Goal: Information Seeking & Learning: Learn about a topic

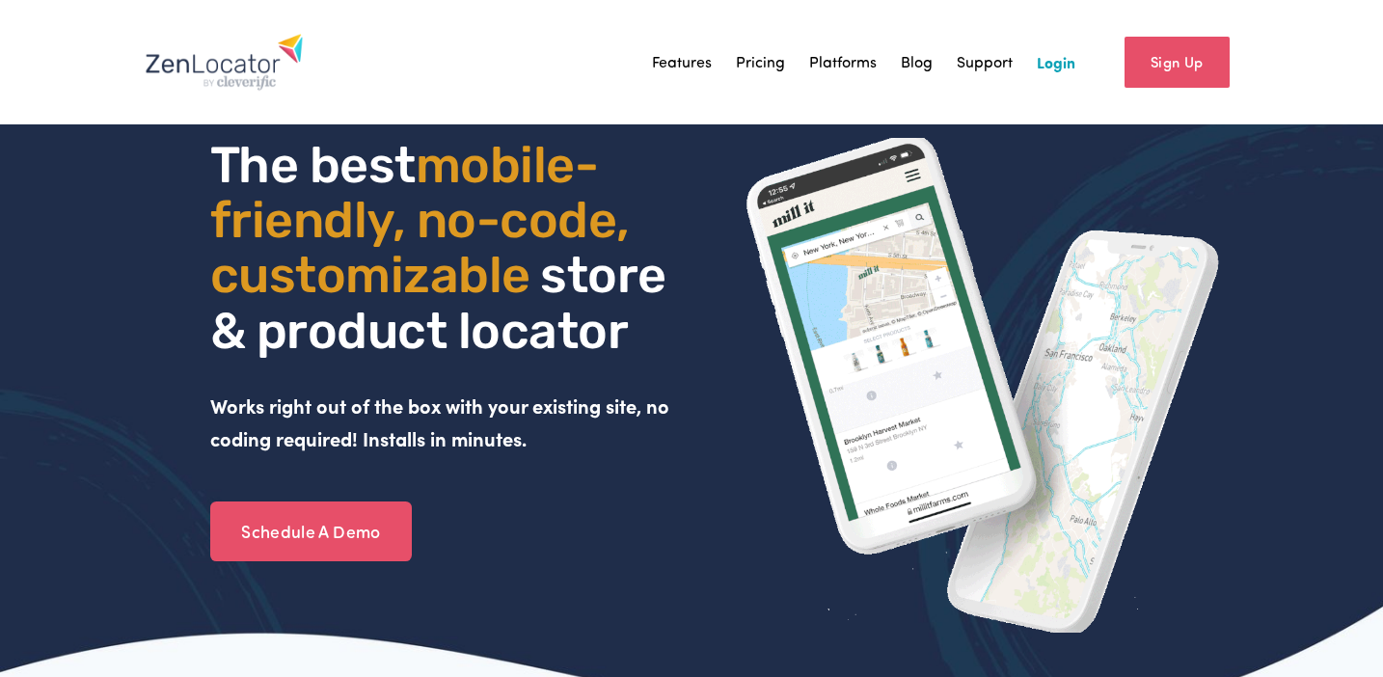
click at [754, 57] on link "Pricing" at bounding box center [760, 61] width 49 height 29
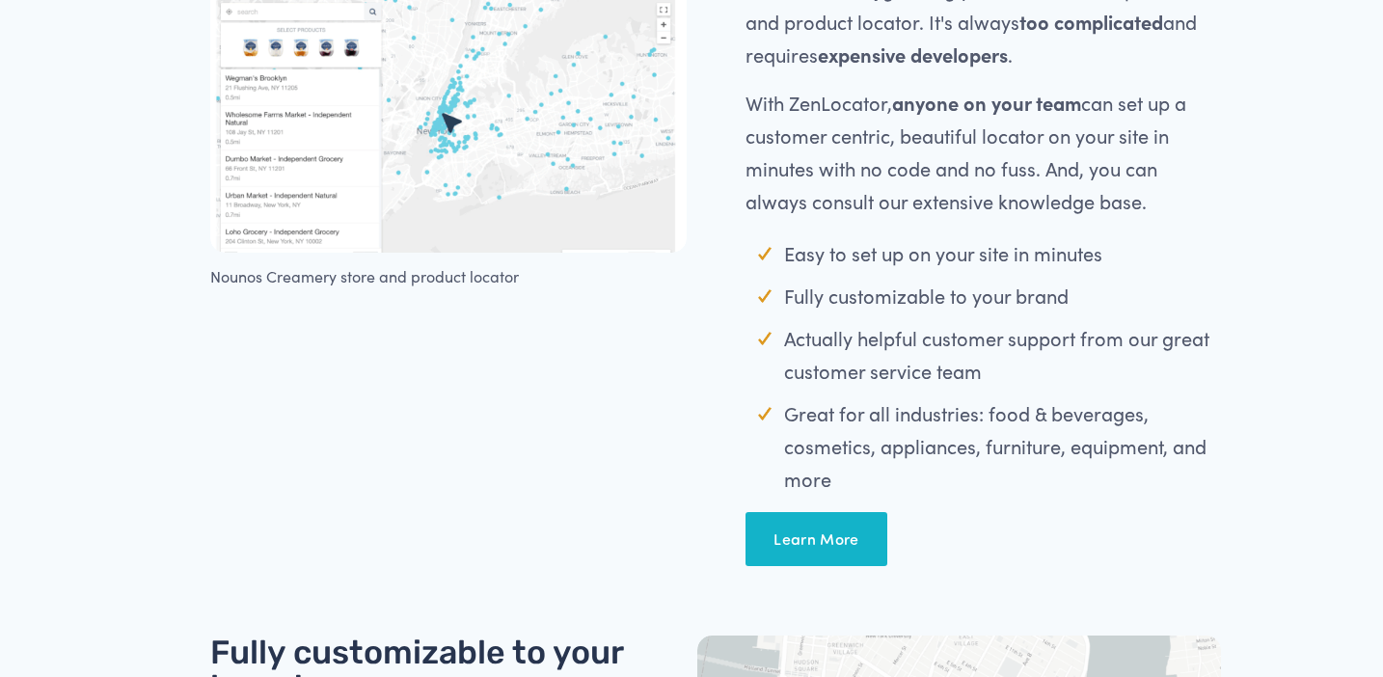
scroll to position [884, 0]
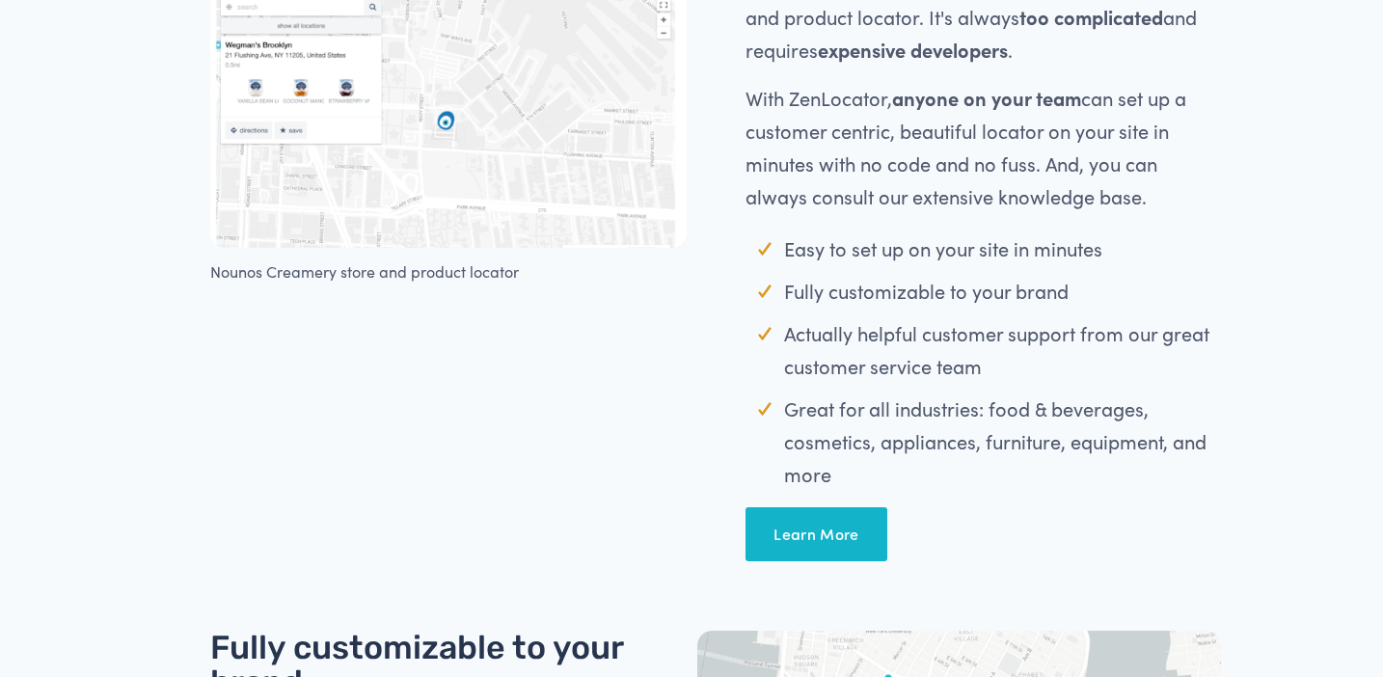
click at [807, 524] on link "Learn More" at bounding box center [817, 534] width 142 height 54
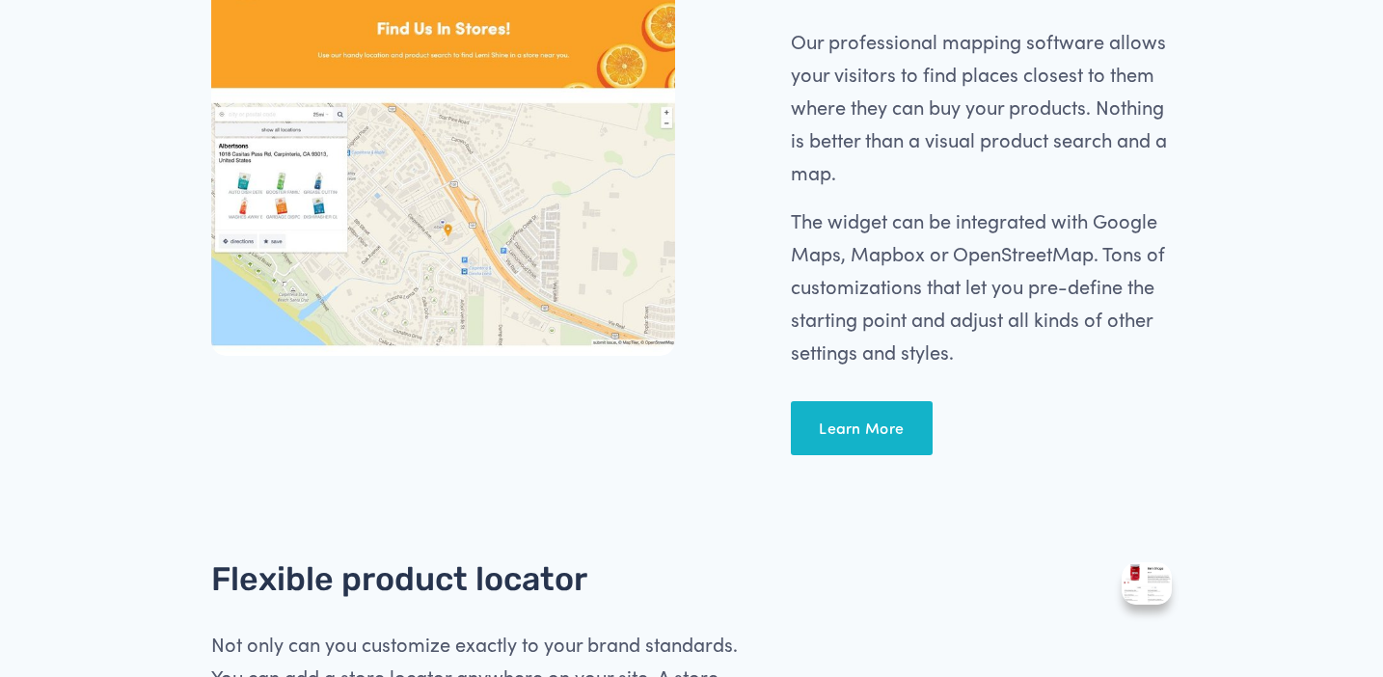
scroll to position [730, 0]
